Goal: Check status: Check status

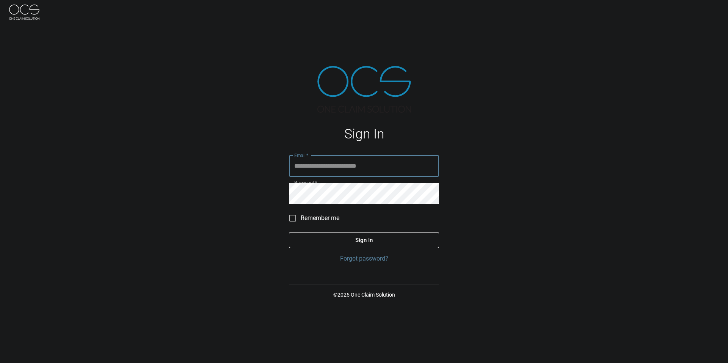
type input "**********"
click at [366, 234] on button "Sign In" at bounding box center [364, 240] width 150 height 16
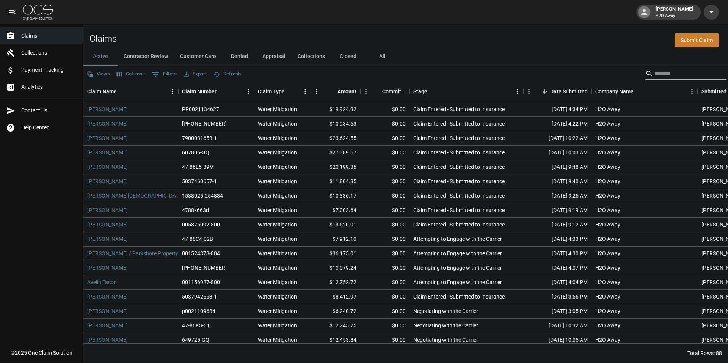
click at [691, 72] on input "Search" at bounding box center [685, 74] width 61 height 12
click at [356, 56] on button "Closed" at bounding box center [348, 56] width 34 height 18
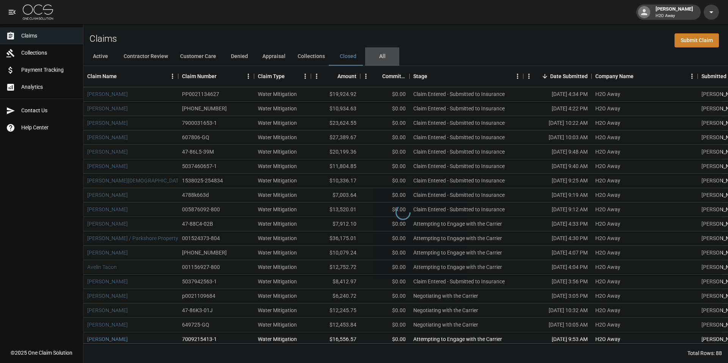
click at [388, 58] on button "All" at bounding box center [382, 56] width 34 height 18
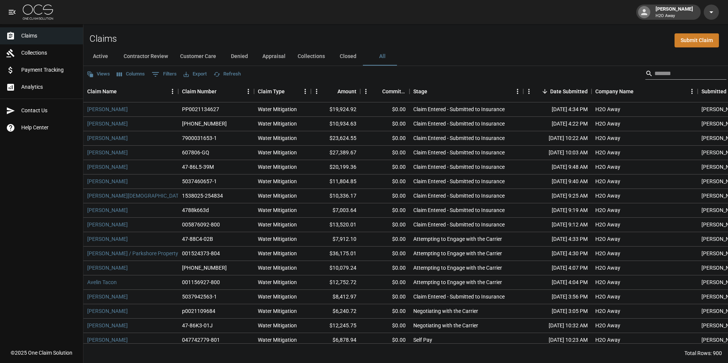
click at [660, 72] on input "Search" at bounding box center [685, 74] width 61 height 12
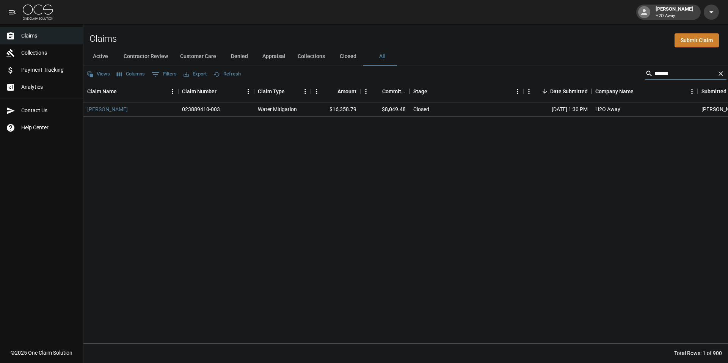
type input "******"
click at [231, 112] on div "023889410-003" at bounding box center [216, 109] width 76 height 14
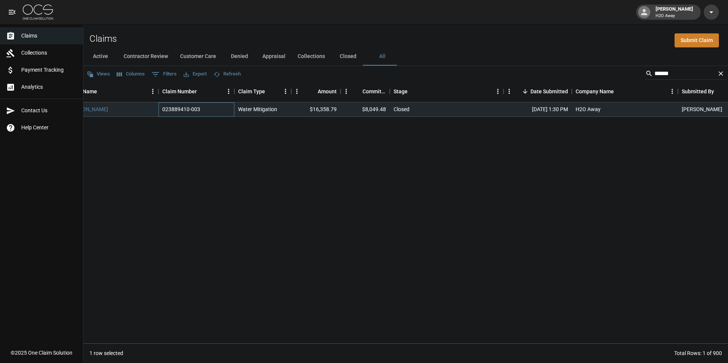
scroll to position [0, 64]
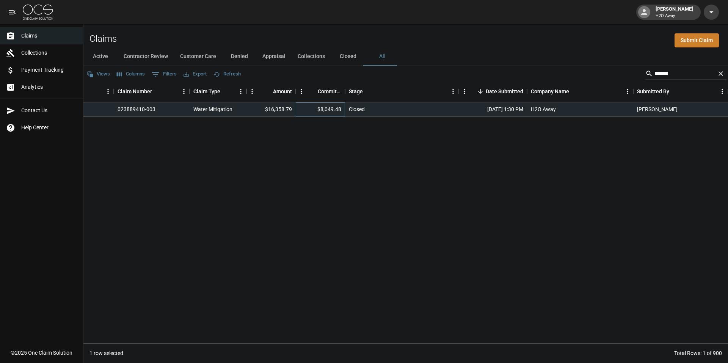
click at [328, 114] on div "$8,049.48" at bounding box center [320, 109] width 49 height 14
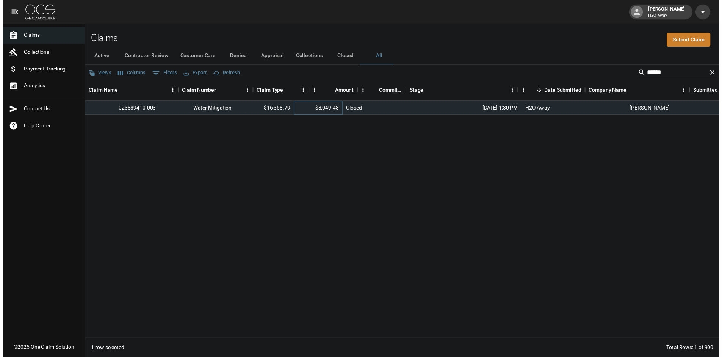
scroll to position [0, 0]
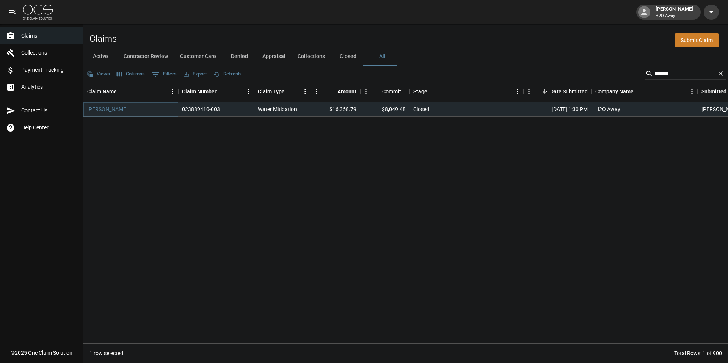
click at [110, 106] on link "[PERSON_NAME]" at bounding box center [107, 109] width 41 height 8
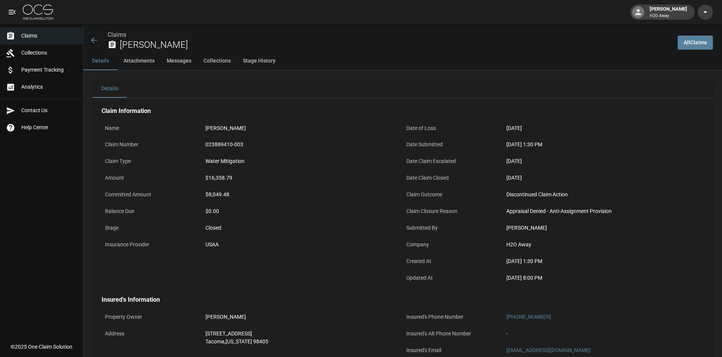
click at [226, 58] on button "Collections" at bounding box center [217, 61] width 39 height 18
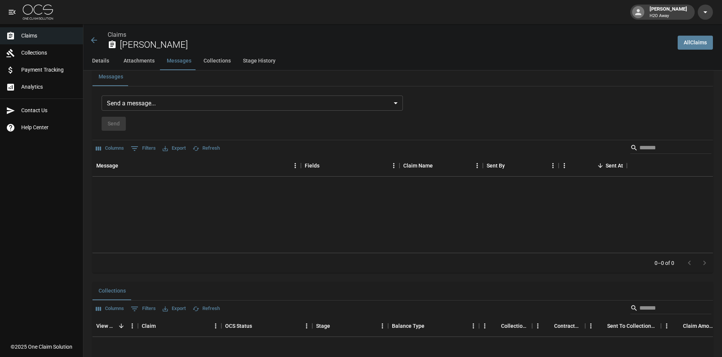
scroll to position [807, 0]
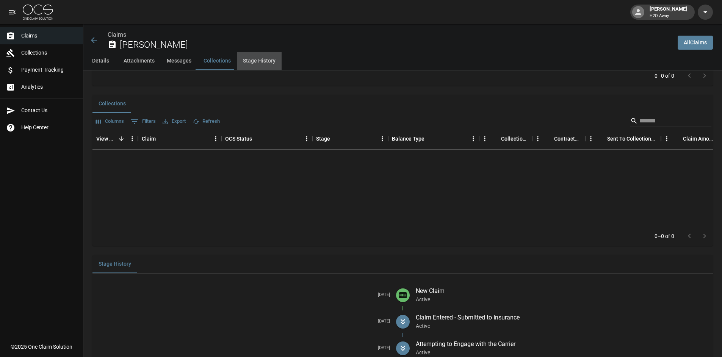
click at [256, 64] on button "Stage History" at bounding box center [259, 61] width 45 height 18
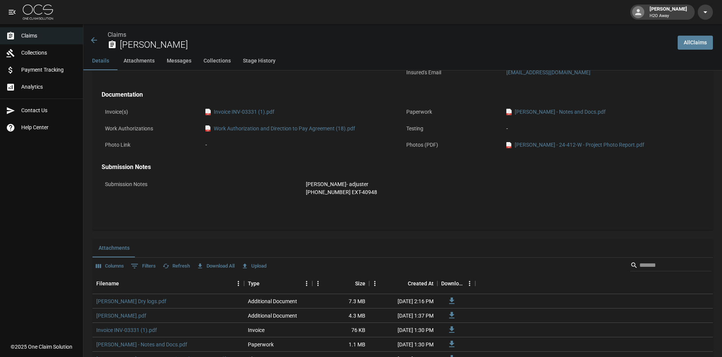
scroll to position [80, 0]
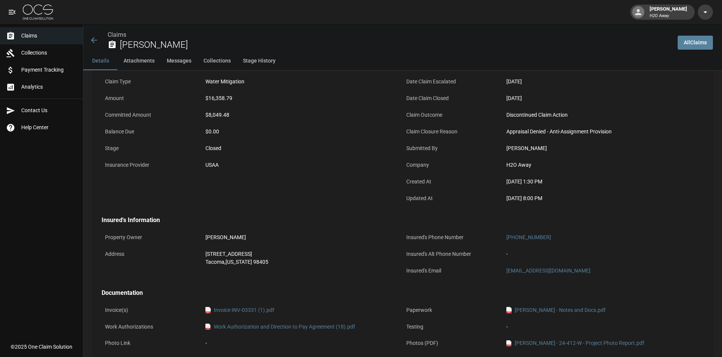
click at [44, 72] on span "Payment Tracking" at bounding box center [49, 70] width 56 height 8
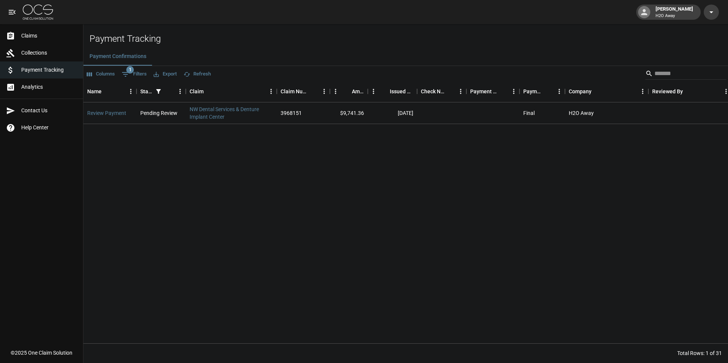
click at [58, 42] on link "Claims" at bounding box center [41, 35] width 83 height 17
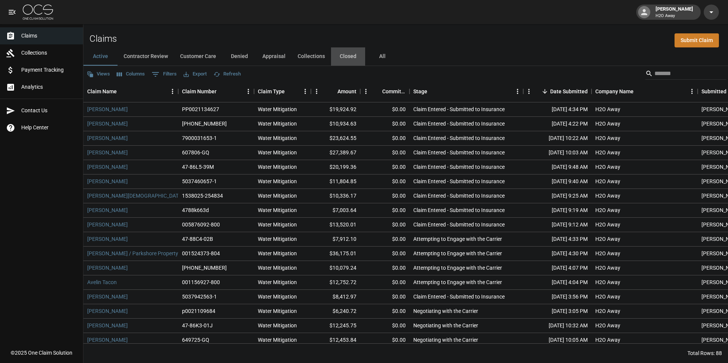
click at [345, 58] on button "Closed" at bounding box center [348, 56] width 34 height 18
